Goal: Transaction & Acquisition: Purchase product/service

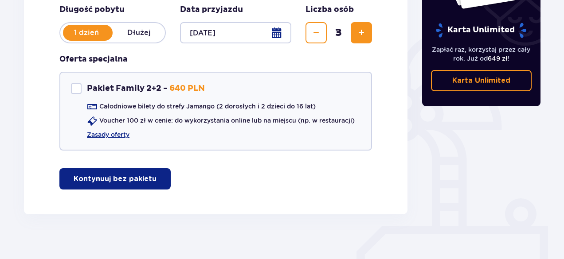
scroll to position [195, 0]
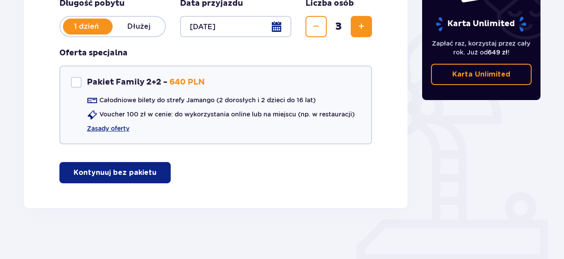
click at [148, 173] on button "Kontynuuj bez pakietu" at bounding box center [114, 172] width 111 height 21
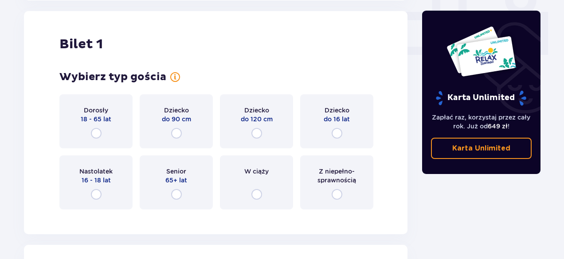
scroll to position [403, 0]
click at [99, 132] on input "radio" at bounding box center [96, 133] width 11 height 11
radio input "true"
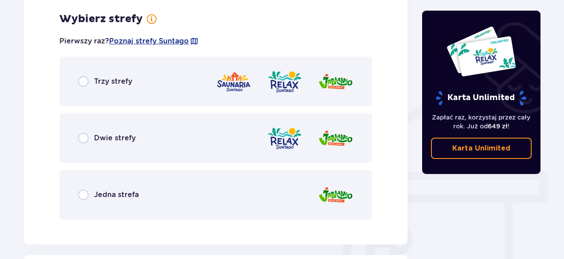
scroll to position [619, 0]
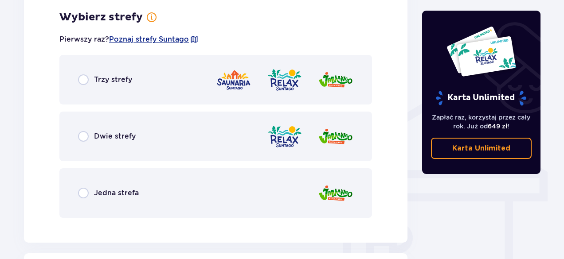
click at [81, 77] on input "radio" at bounding box center [83, 79] width 11 height 11
radio input "true"
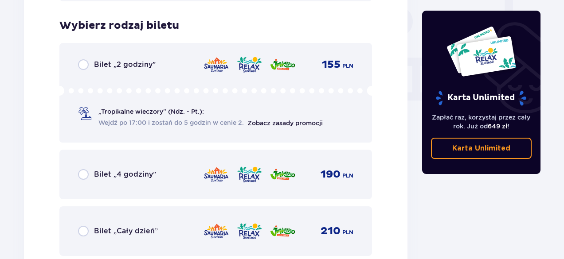
scroll to position [844, 0]
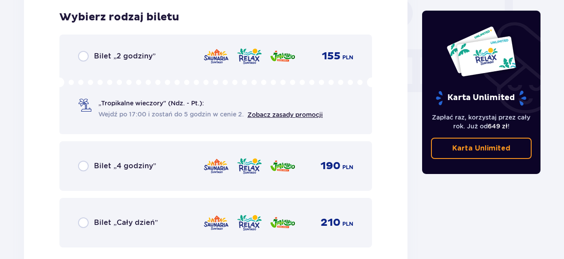
click at [82, 165] on input "radio" at bounding box center [83, 166] width 11 height 11
radio input "true"
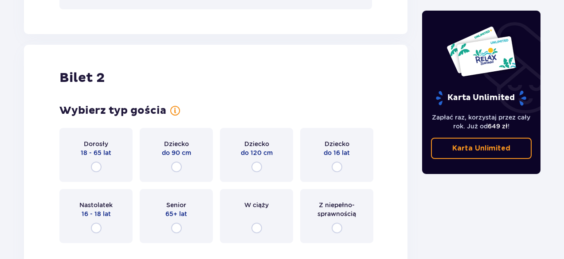
scroll to position [1117, 0]
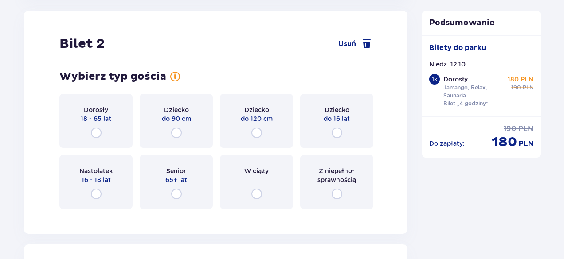
click at [337, 133] on input "radio" at bounding box center [336, 133] width 11 height 11
radio input "true"
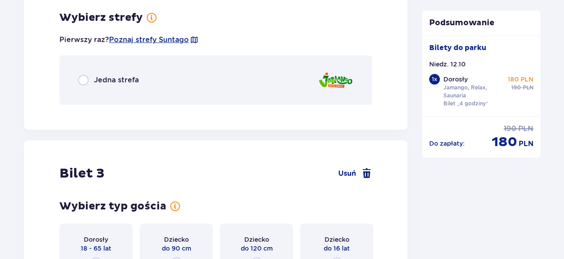
scroll to position [1333, 0]
click at [86, 78] on input "radio" at bounding box center [83, 79] width 11 height 11
radio input "true"
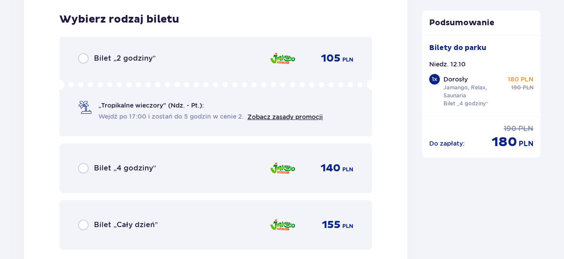
scroll to position [1445, 0]
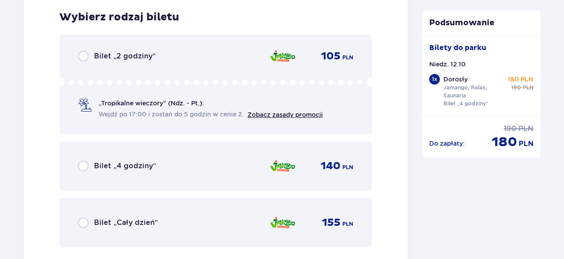
click at [87, 164] on input "radio" at bounding box center [83, 166] width 11 height 11
radio input "true"
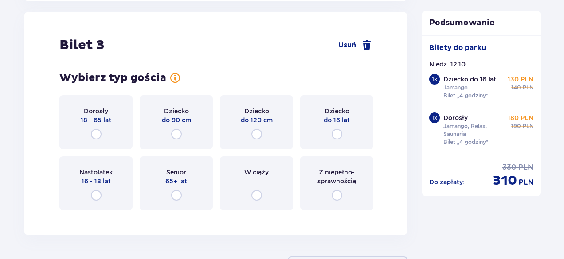
scroll to position [1717, 0]
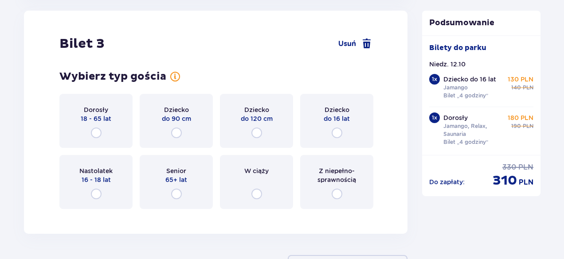
click at [338, 133] on input "radio" at bounding box center [336, 133] width 11 height 11
radio input "true"
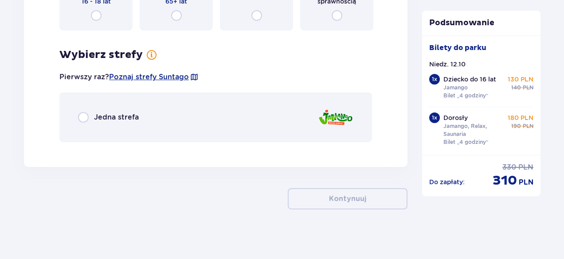
scroll to position [1899, 0]
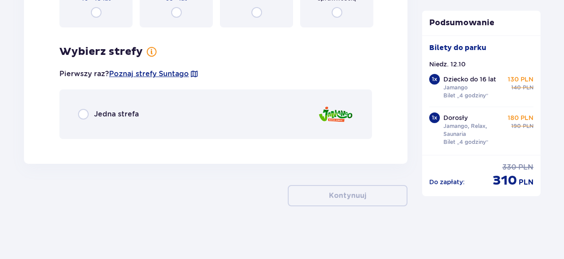
click at [86, 112] on input "radio" at bounding box center [83, 114] width 11 height 11
radio input "true"
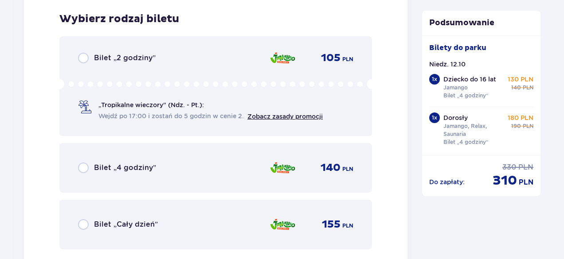
scroll to position [2045, 0]
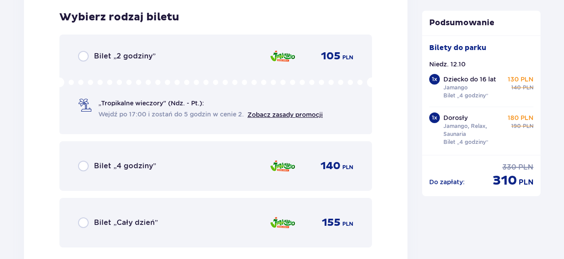
click at [83, 167] on input "radio" at bounding box center [83, 166] width 11 height 11
radio input "true"
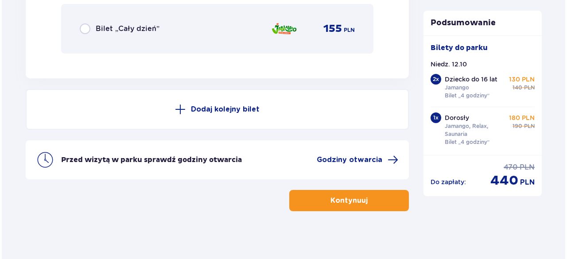
scroll to position [2245, 0]
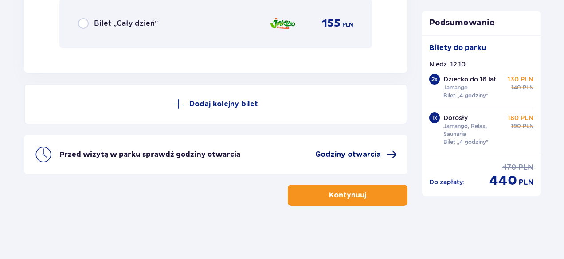
click at [373, 153] on span "Godziny otwarcia" at bounding box center [348, 155] width 66 height 10
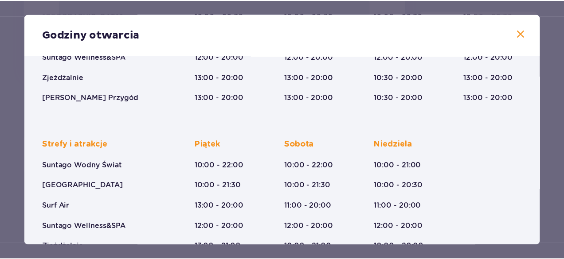
scroll to position [209, 0]
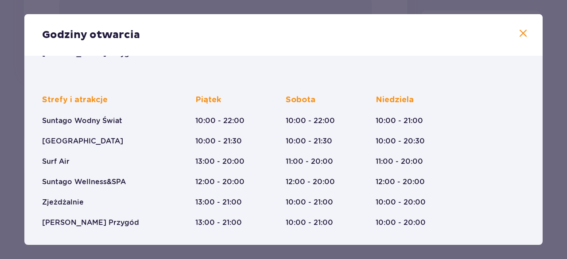
click at [520, 36] on span at bounding box center [523, 33] width 11 height 11
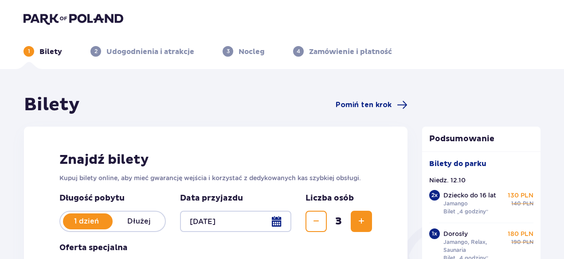
click at [47, 13] on img at bounding box center [73, 18] width 100 height 12
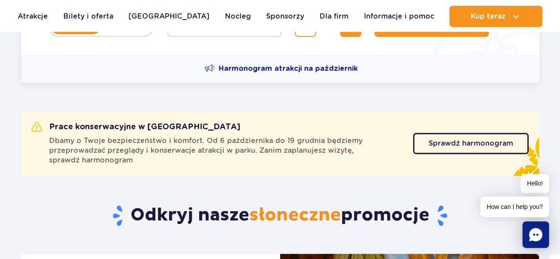
scroll to position [295, 0]
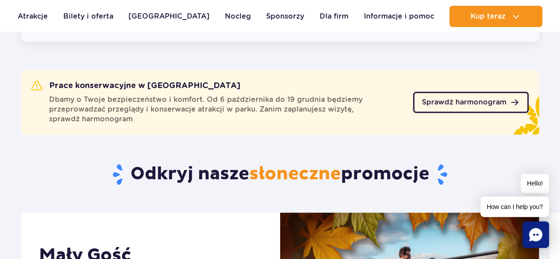
click at [457, 102] on span "Sprawdź harmonogram" at bounding box center [464, 102] width 85 height 7
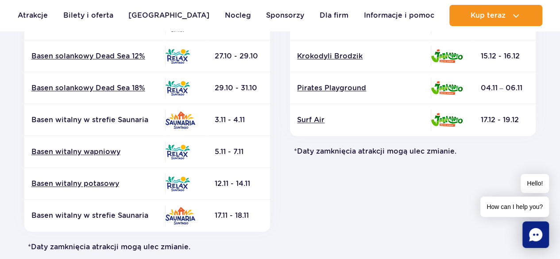
scroll to position [389, 0]
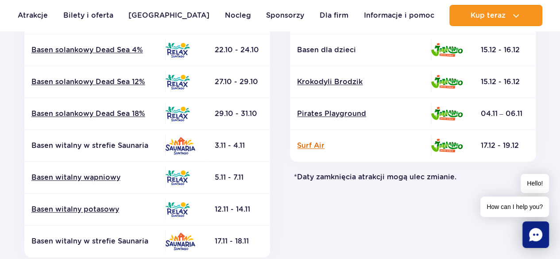
click at [314, 145] on link "Surf Air" at bounding box center [360, 146] width 127 height 10
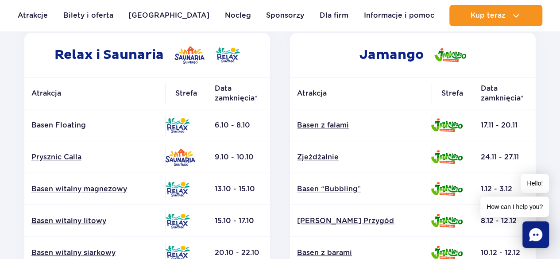
scroll to position [0, 0]
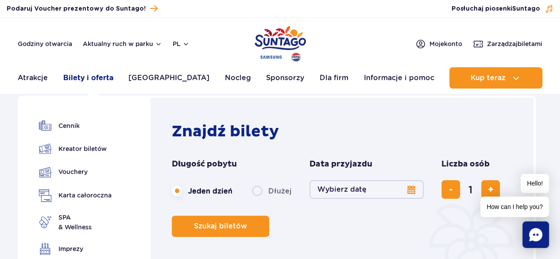
click at [93, 78] on link "Bilety i oferta" at bounding box center [88, 77] width 50 height 21
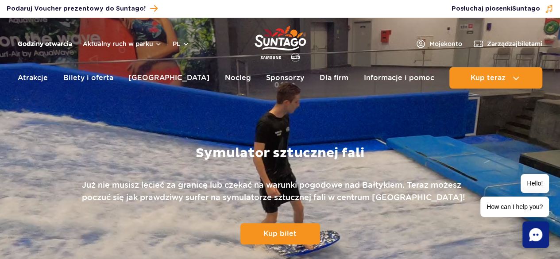
click at [60, 43] on link "Godziny otwarcia" at bounding box center [45, 43] width 54 height 9
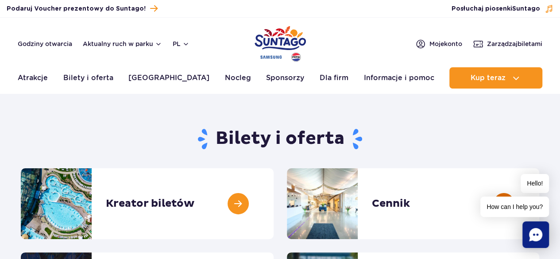
click at [540, 217] on link at bounding box center [540, 203] width 0 height 71
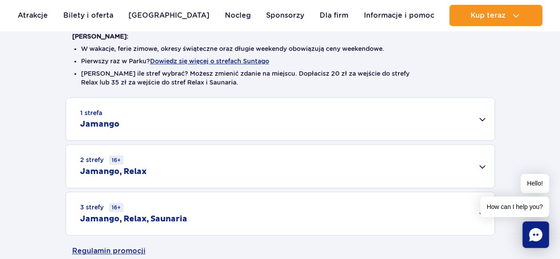
scroll to position [248, 0]
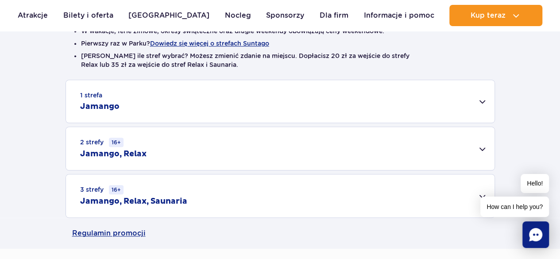
click at [136, 197] on h2 "Jamango, Relax, Saunaria" at bounding box center [133, 201] width 107 height 11
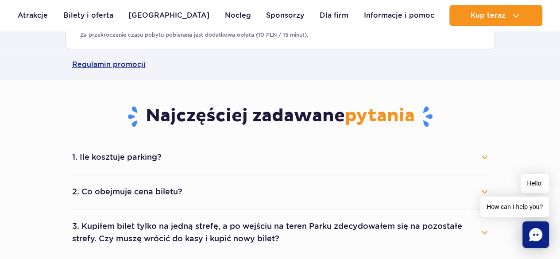
scroll to position [595, 0]
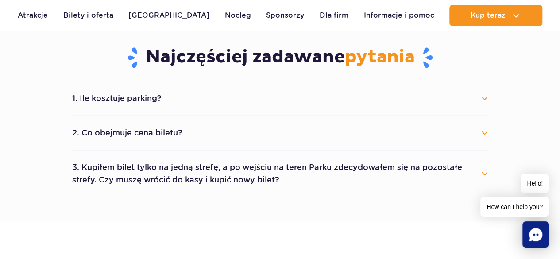
click at [487, 94] on button "1. Ile kosztuje parking?" at bounding box center [280, 98] width 416 height 19
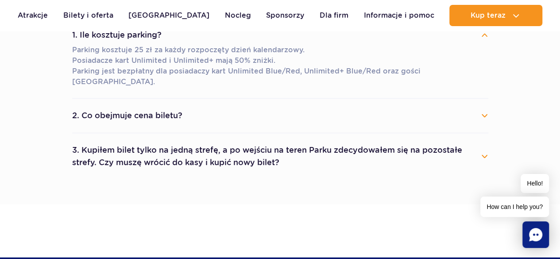
scroll to position [661, 0]
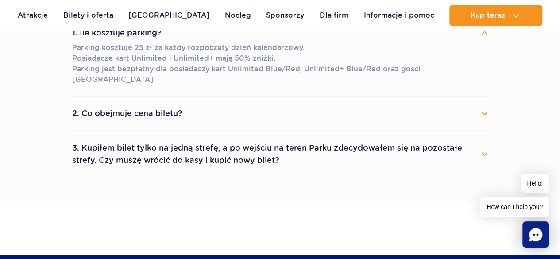
click at [482, 104] on button "2. Co obejmuje cena biletu?" at bounding box center [280, 113] width 416 height 19
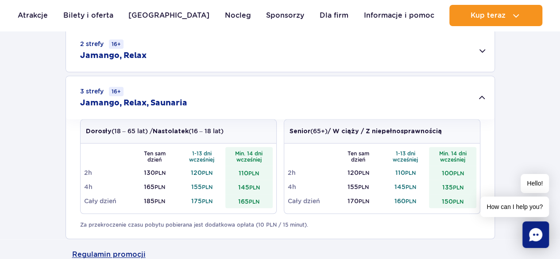
scroll to position [0, 0]
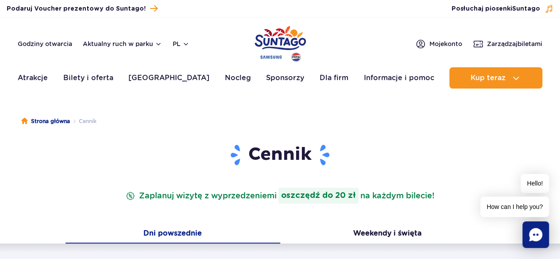
click at [272, 37] on img "Park of Poland" at bounding box center [280, 43] width 51 height 41
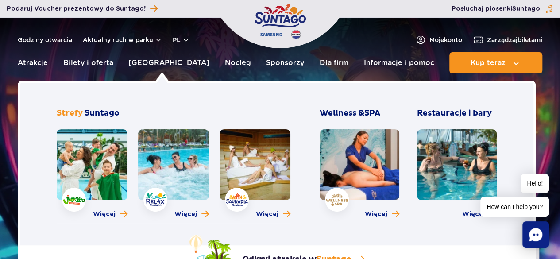
click at [98, 163] on link at bounding box center [92, 164] width 71 height 71
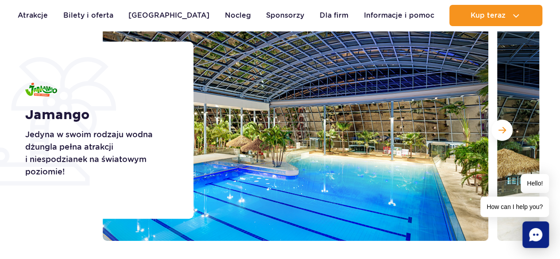
scroll to position [136, 0]
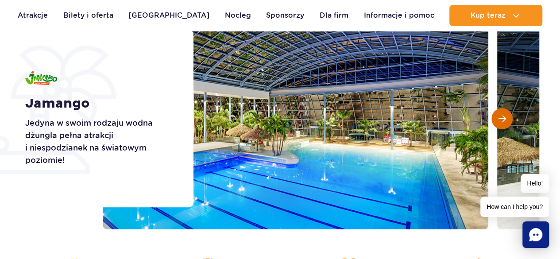
click at [506, 121] on span "Następny slajd" at bounding box center [503, 119] width 8 height 8
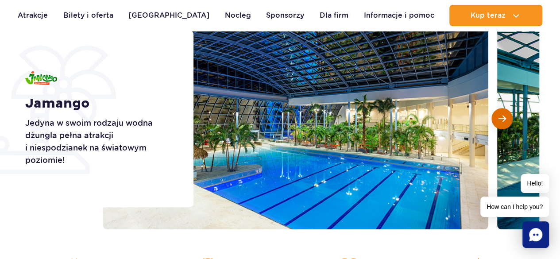
click at [504, 116] on span "Następny slajd" at bounding box center [503, 119] width 8 height 8
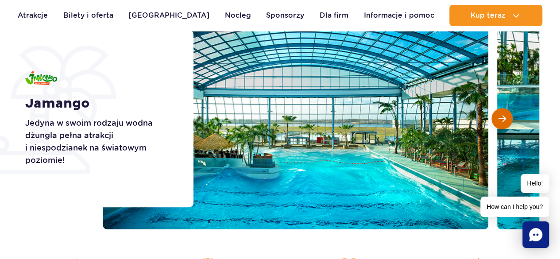
click at [504, 116] on span "Następny slajd" at bounding box center [503, 119] width 8 height 8
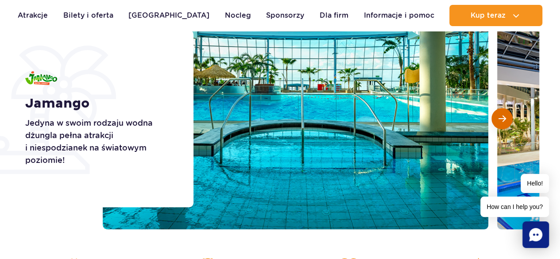
click at [502, 115] on span "Następny slajd" at bounding box center [503, 119] width 8 height 8
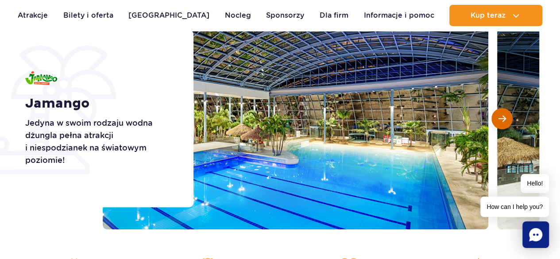
click at [502, 115] on span "Następny slajd" at bounding box center [503, 119] width 8 height 8
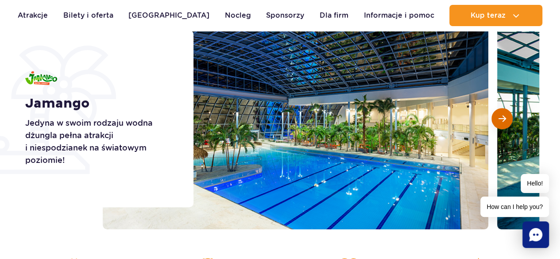
click at [502, 115] on span "Następny slajd" at bounding box center [503, 119] width 8 height 8
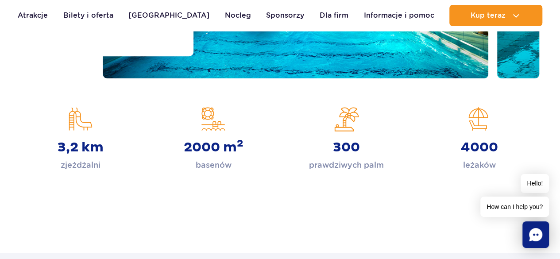
scroll to position [0, 0]
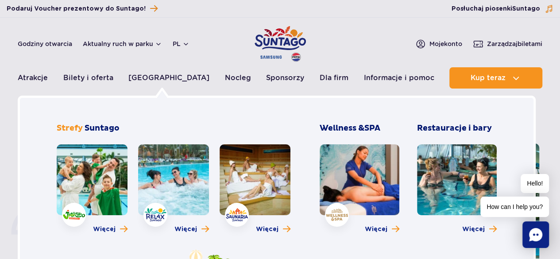
click at [178, 190] on link at bounding box center [173, 179] width 71 height 71
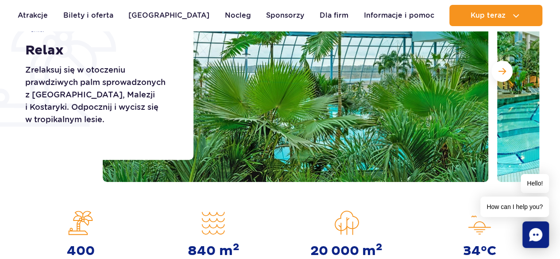
scroll to position [171, 0]
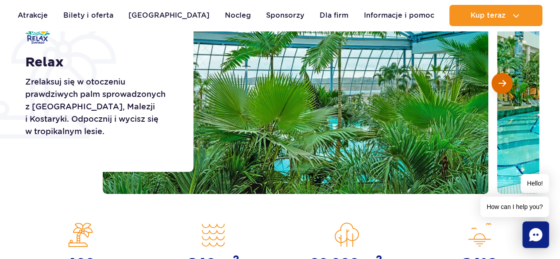
click at [506, 82] on button "Następny slajd" at bounding box center [502, 83] width 21 height 21
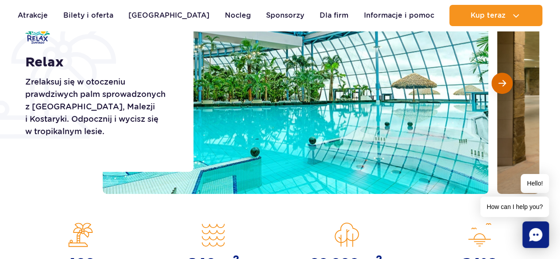
click at [506, 82] on button "Następny slajd" at bounding box center [502, 83] width 21 height 21
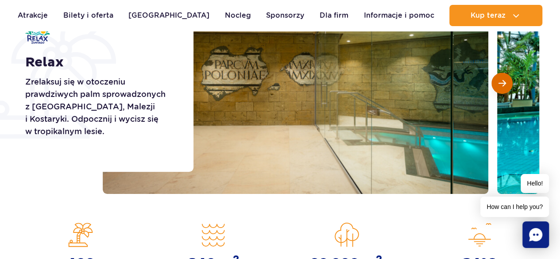
click at [506, 82] on button "Następny slajd" at bounding box center [502, 83] width 21 height 21
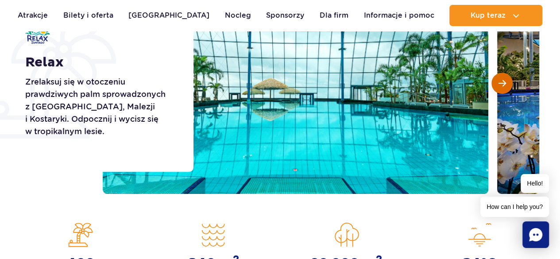
click at [506, 82] on button "Następny slajd" at bounding box center [502, 83] width 21 height 21
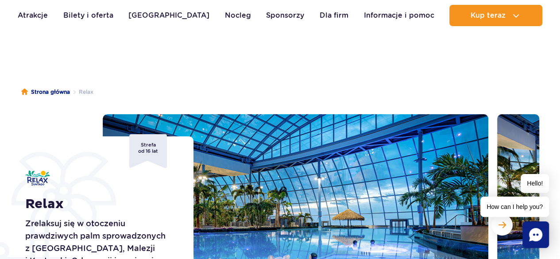
scroll to position [0, 0]
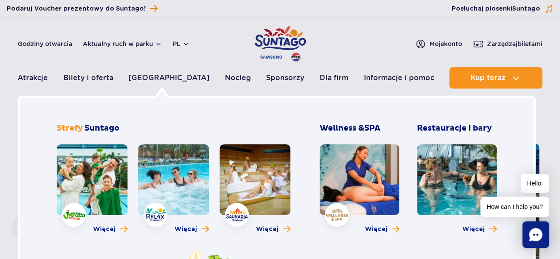
click at [250, 180] on link at bounding box center [255, 179] width 71 height 71
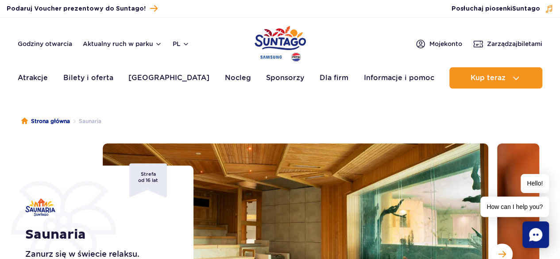
click at [281, 36] on img "Park of Poland" at bounding box center [280, 43] width 51 height 41
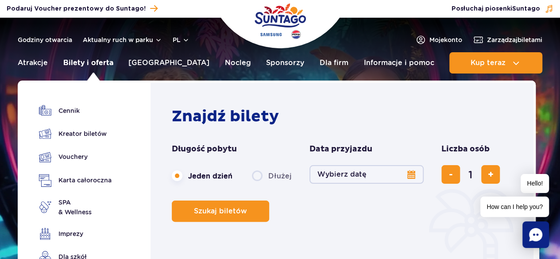
click at [101, 62] on link "Bilety i oferta" at bounding box center [88, 62] width 50 height 21
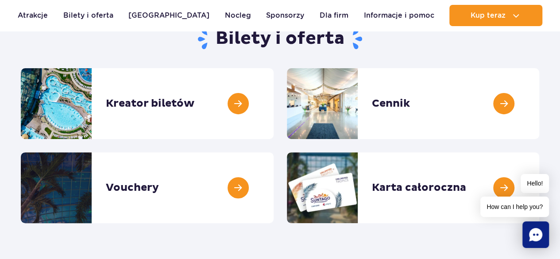
scroll to position [124, 0]
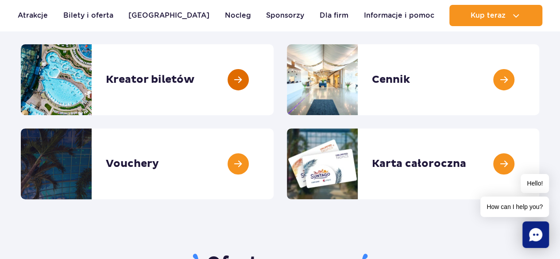
click at [274, 74] on link at bounding box center [274, 79] width 0 height 71
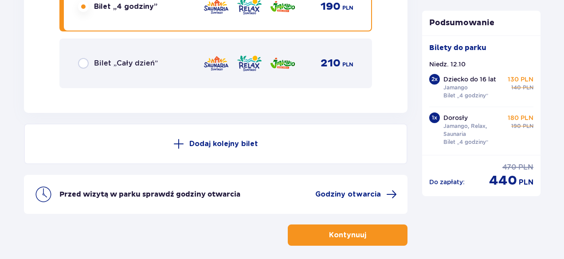
scroll to position [2222, 0]
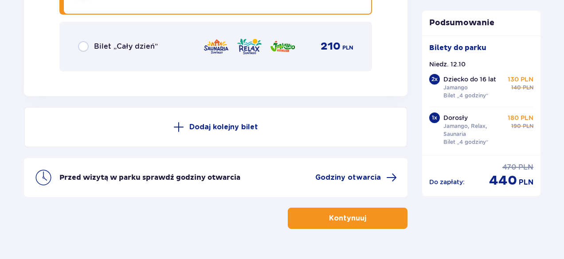
click at [351, 218] on p "Kontynuuj" at bounding box center [347, 219] width 37 height 10
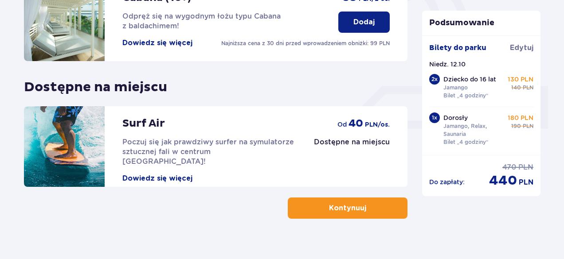
scroll to position [341, 0]
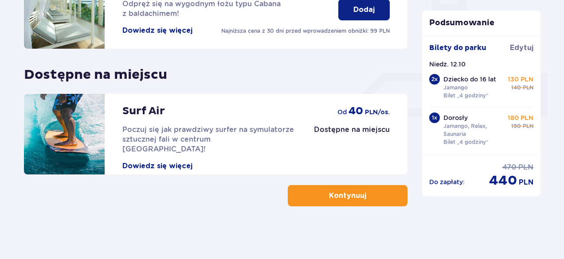
click at [354, 189] on button "Kontynuuj" at bounding box center [348, 195] width 120 height 21
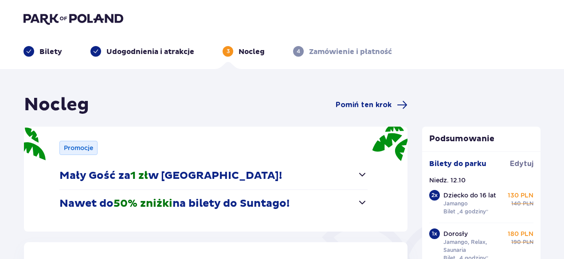
click at [358, 172] on span "button" at bounding box center [362, 174] width 11 height 11
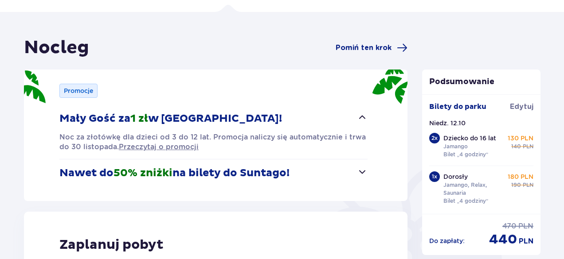
scroll to position [59, 0]
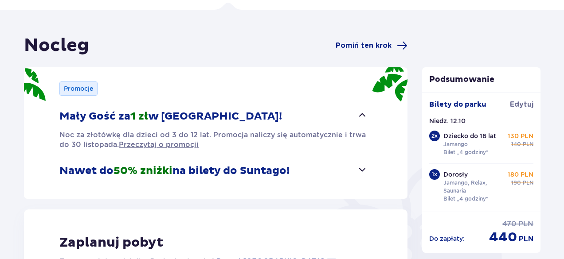
click at [362, 170] on span "button" at bounding box center [362, 169] width 11 height 11
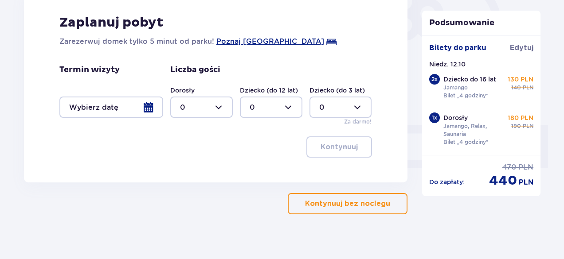
scroll to position [297, 0]
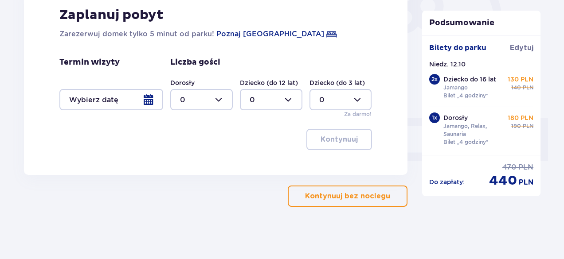
click at [355, 190] on button "Kontynuuj bez noclegu" at bounding box center [348, 196] width 120 height 21
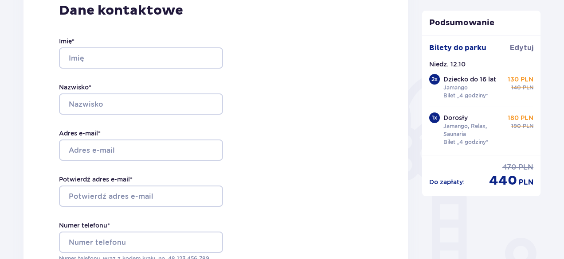
scroll to position [151, 0]
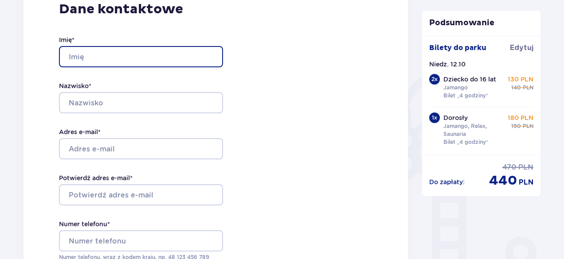
click at [147, 58] on input "Imię *" at bounding box center [141, 56] width 164 height 21
type input "[PERSON_NAME]"
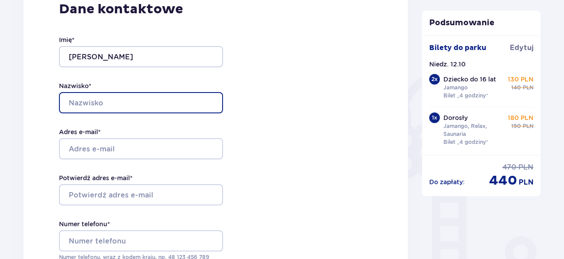
type input "Szczygieł"
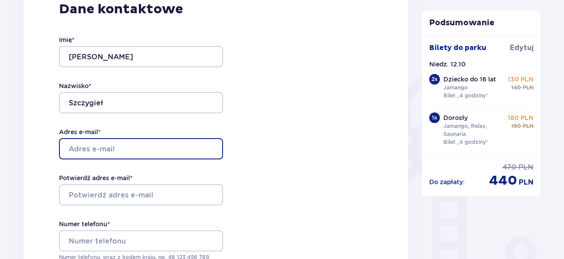
click at [144, 148] on input "Adres e-mail *" at bounding box center [141, 148] width 164 height 21
type input "[EMAIL_ADDRESS][DOMAIN_NAME]"
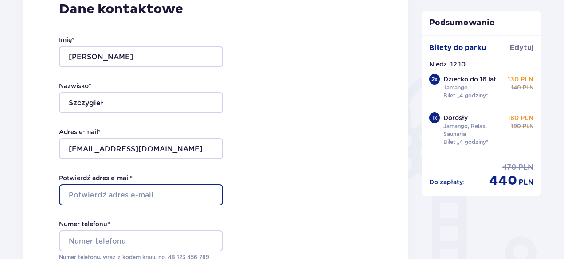
click at [157, 197] on input "Potwierdź adres e-mail *" at bounding box center [141, 194] width 164 height 21
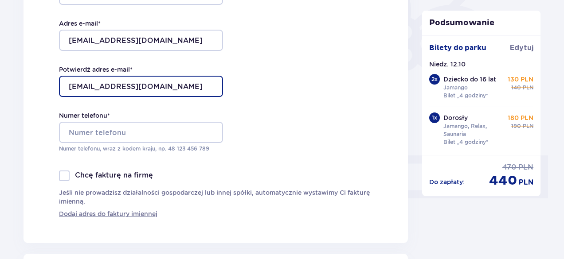
scroll to position [262, 0]
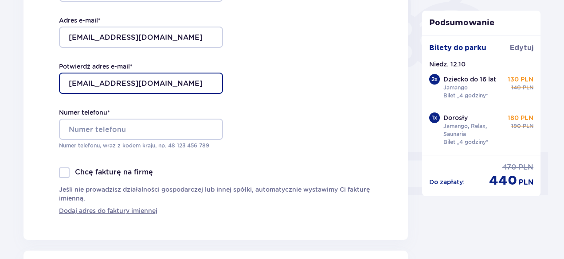
type input "[EMAIL_ADDRESS][DOMAIN_NAME]"
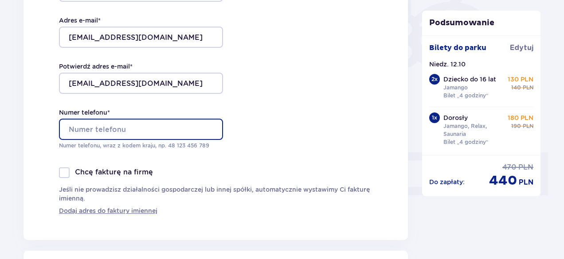
click at [152, 125] on input "Numer telefonu *" at bounding box center [141, 129] width 164 height 21
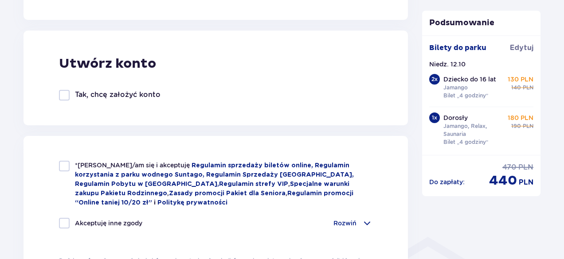
scroll to position [514, 0]
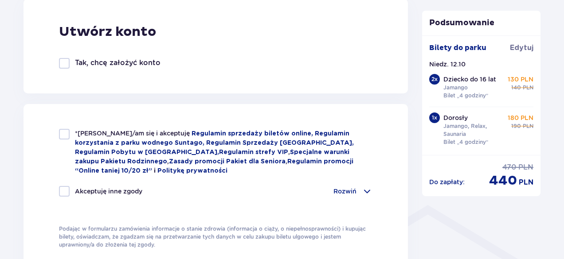
type input "721781658"
click at [64, 135] on div at bounding box center [64, 134] width 11 height 11
checkbox input "true"
click at [64, 190] on div at bounding box center [64, 191] width 11 height 11
checkbox input "true"
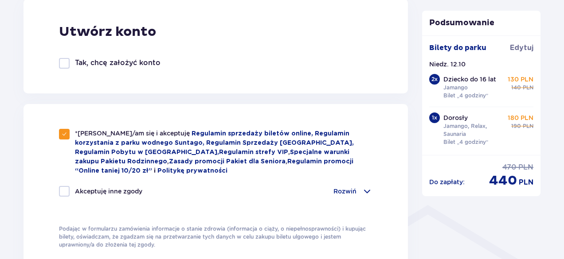
checkbox input "true"
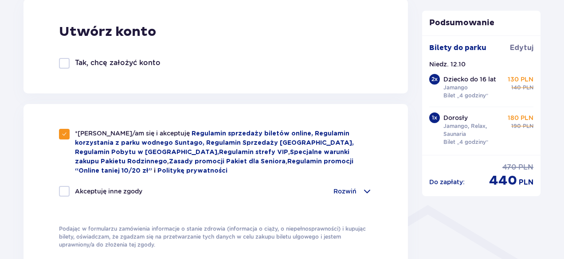
checkbox input "true"
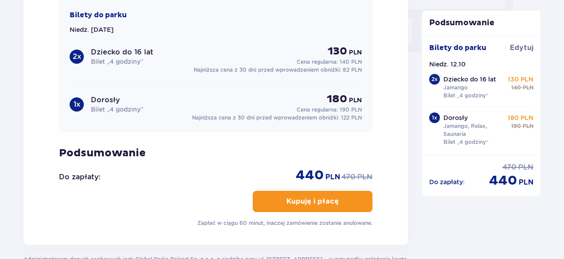
scroll to position [908, 0]
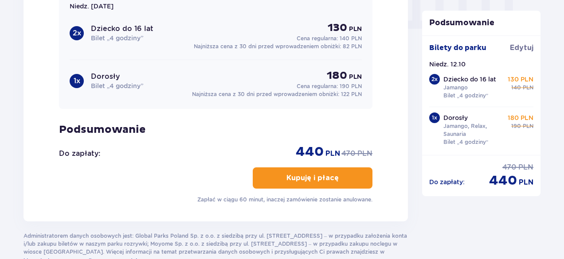
click at [333, 178] on button "Kupuję i płacę" at bounding box center [313, 177] width 120 height 21
